Goal: Find specific page/section: Find specific page/section

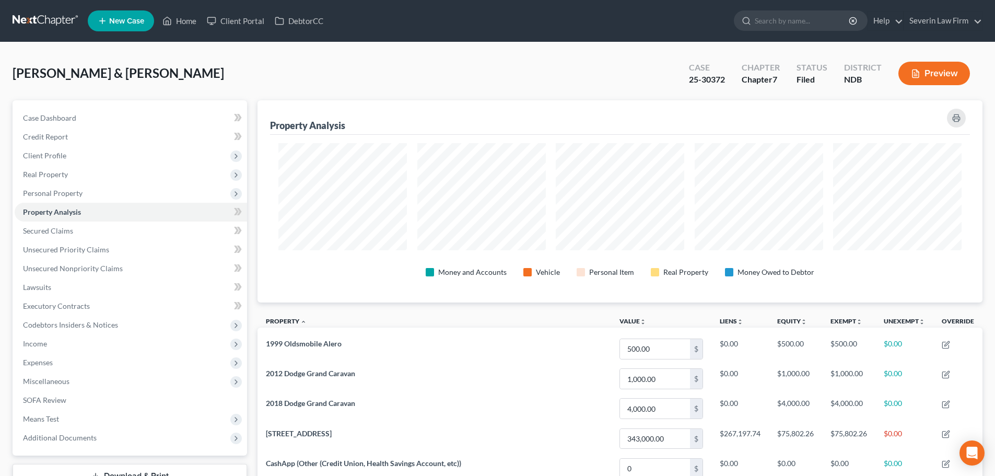
scroll to position [202, 725]
click at [803, 25] on input "search" at bounding box center [802, 20] width 96 height 19
type input "[PERSON_NAME]"
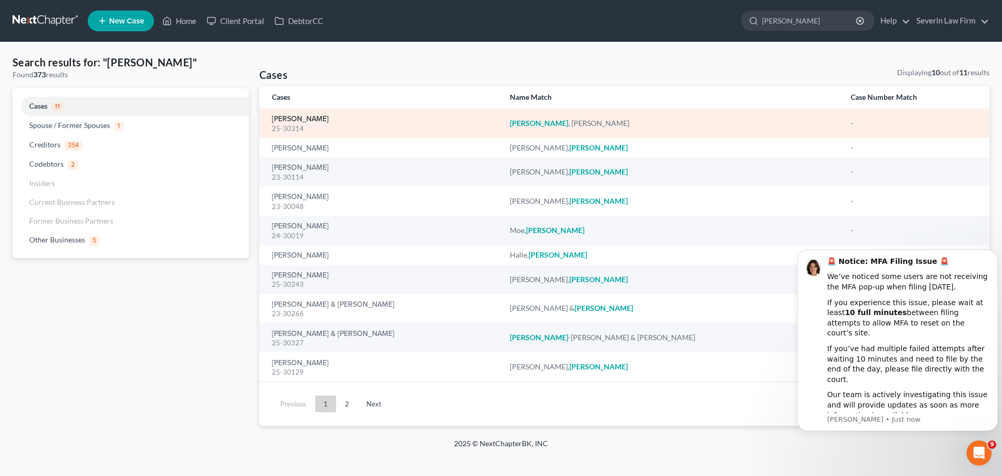
click at [294, 120] on link "[PERSON_NAME]" at bounding box center [300, 118] width 57 height 7
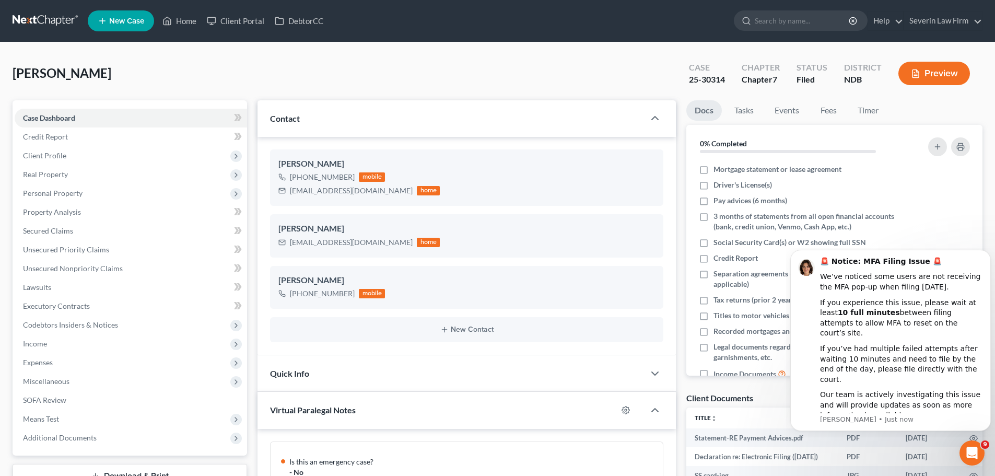
scroll to position [505, 0]
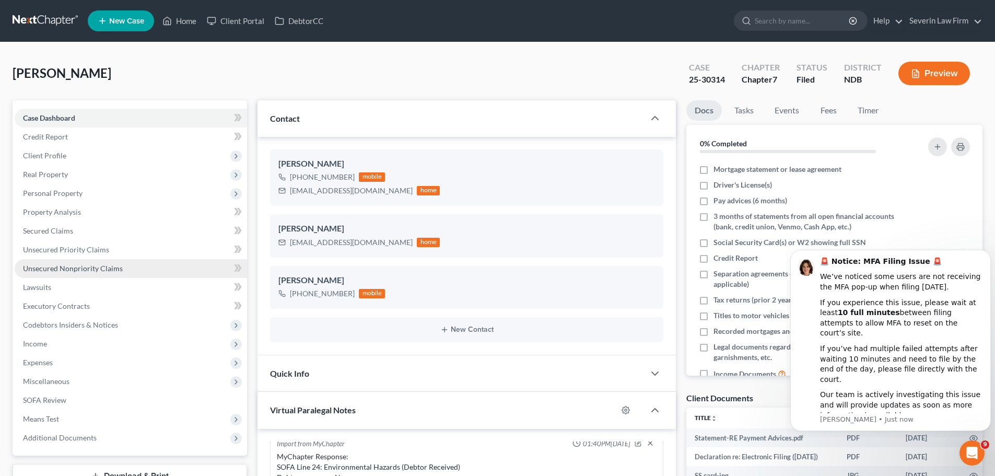
click at [75, 266] on span "Unsecured Nonpriority Claims" at bounding box center [73, 268] width 100 height 9
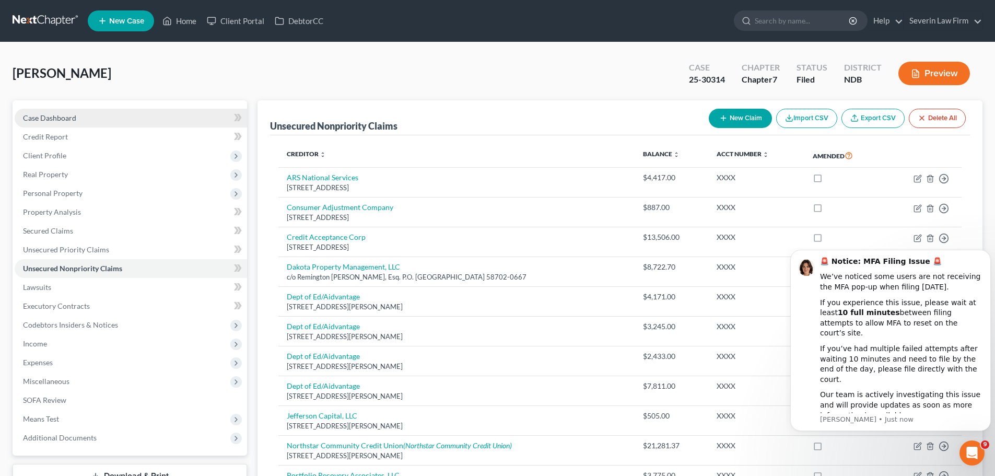
click at [62, 116] on span "Case Dashboard" at bounding box center [49, 117] width 53 height 9
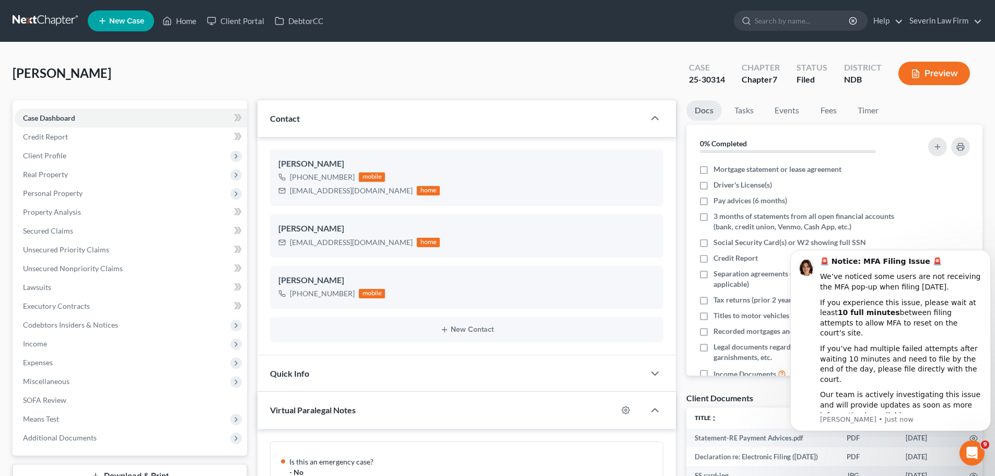
scroll to position [505, 0]
click at [659, 115] on icon "button" at bounding box center [654, 118] width 13 height 13
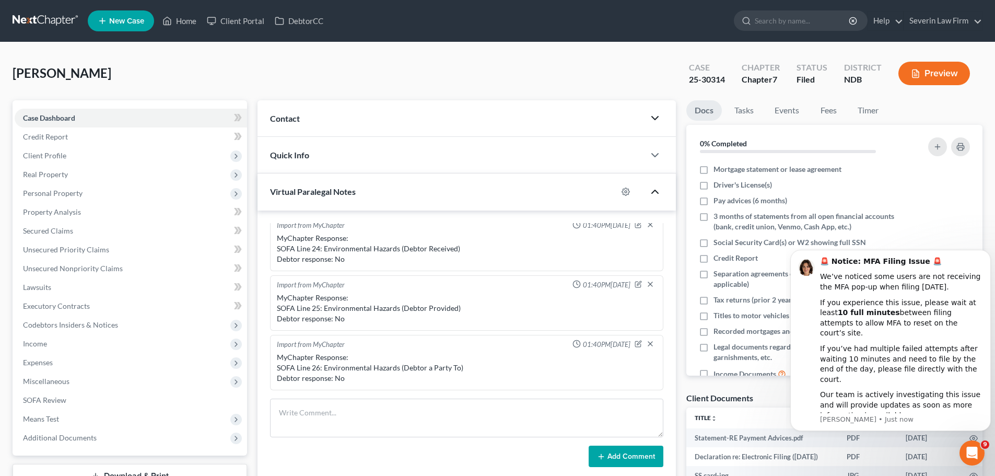
click at [653, 188] on icon "button" at bounding box center [654, 191] width 13 height 13
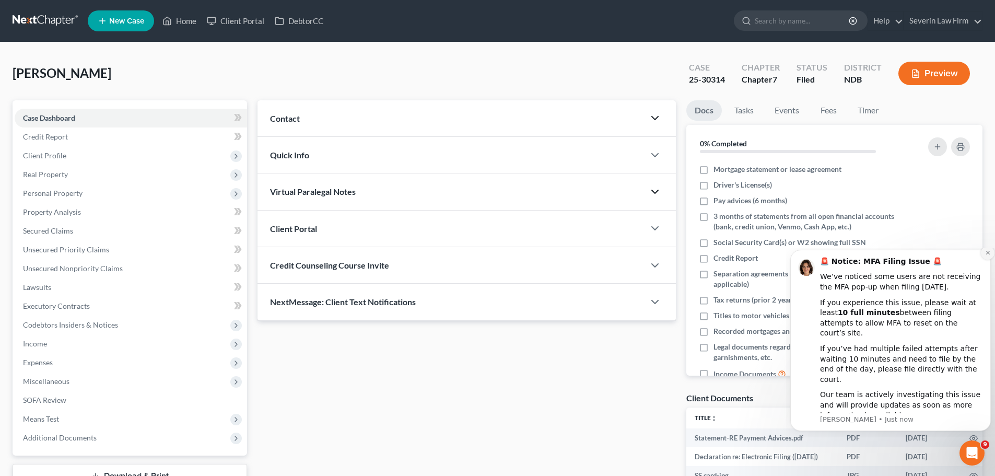
click at [986, 255] on icon "Dismiss notification" at bounding box center [988, 253] width 6 height 6
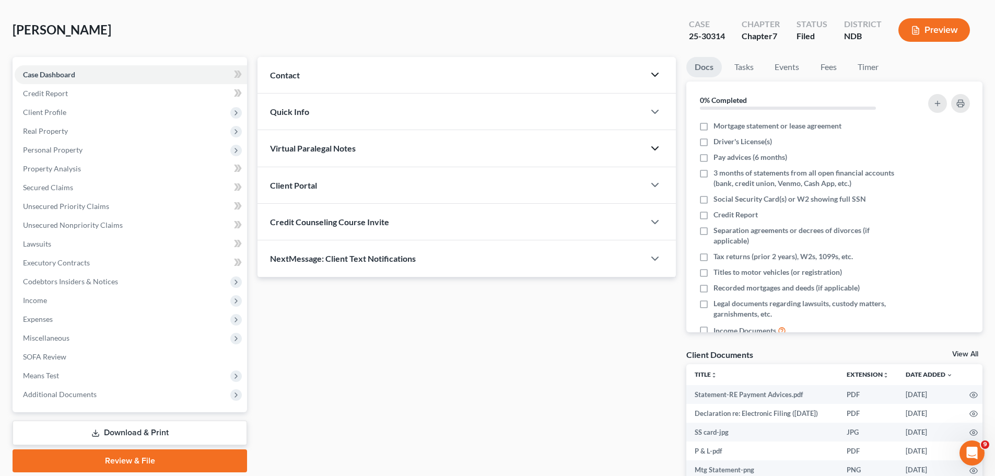
scroll to position [0, 0]
